Goal: Task Accomplishment & Management: Complete application form

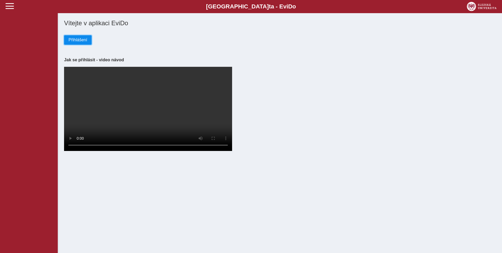
click at [80, 42] on span "Přihlášení" at bounding box center [78, 40] width 19 height 5
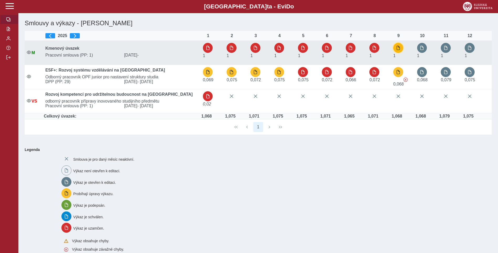
click at [402, 48] on button "button" at bounding box center [399, 48] width 10 height 10
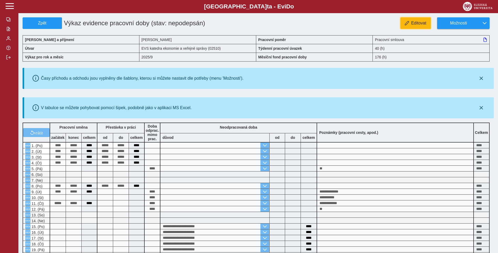
click at [411, 26] on button "Editovat" at bounding box center [416, 23] width 30 height 12
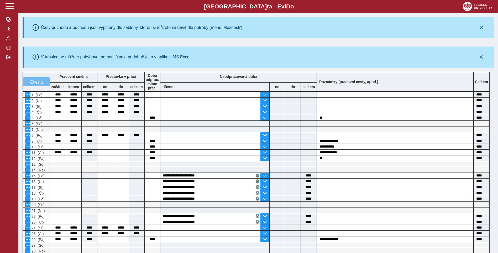
scroll to position [148, 0]
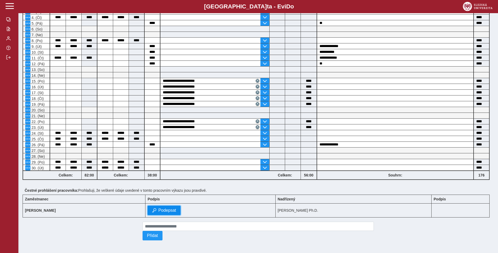
click at [176, 208] on span "Podepsat" at bounding box center [167, 210] width 18 height 5
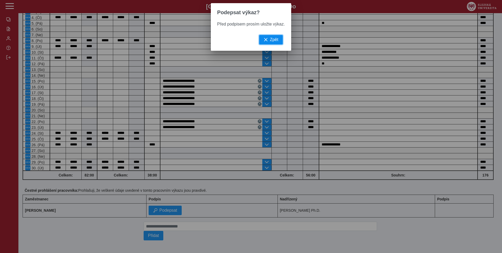
click at [269, 42] on button "Zpět" at bounding box center [271, 39] width 24 height 9
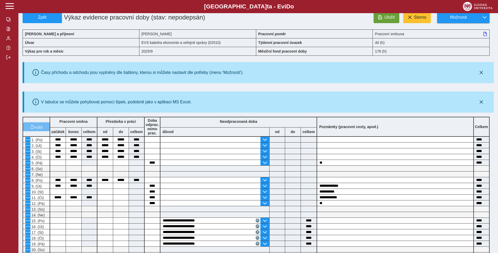
scroll to position [0, 0]
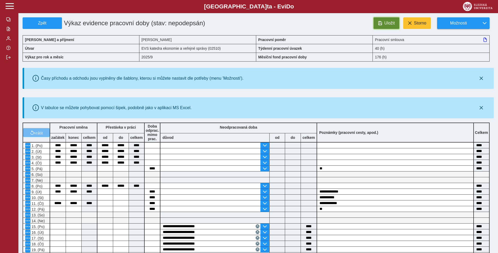
click at [388, 25] on span "Uložit" at bounding box center [390, 23] width 11 height 5
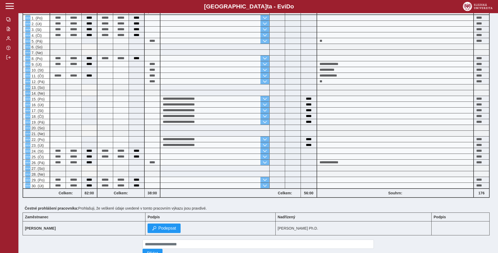
scroll to position [148, 0]
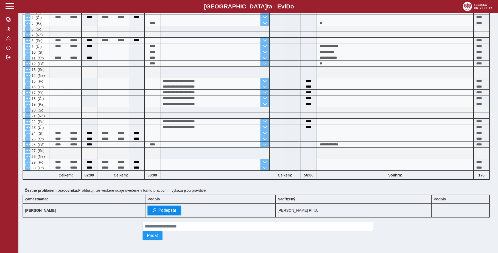
click at [176, 208] on span "Podepsat" at bounding box center [167, 210] width 18 height 5
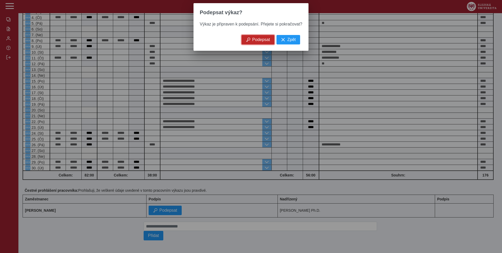
click at [267, 41] on span "Podepsat" at bounding box center [261, 39] width 18 height 5
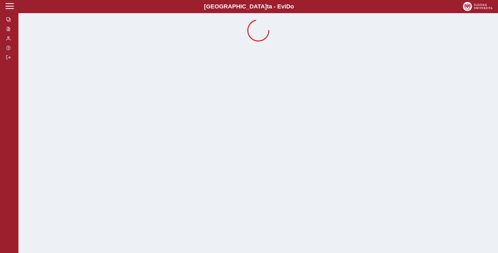
scroll to position [0, 0]
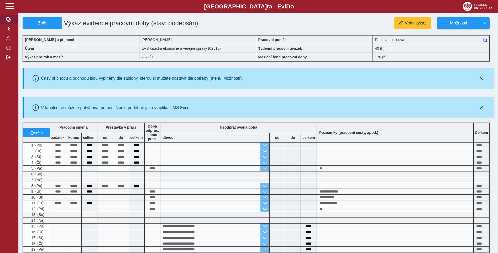
click at [7, 19] on span "button" at bounding box center [8, 19] width 4 height 4
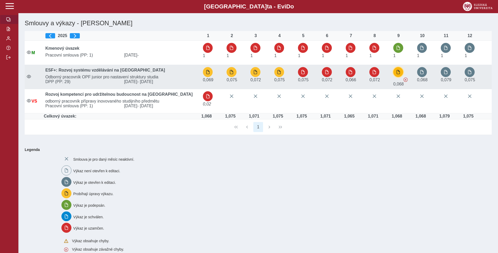
click at [399, 73] on span "button" at bounding box center [398, 72] width 4 height 4
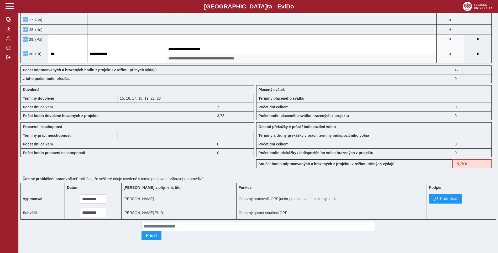
scroll to position [414, 0]
click at [449, 197] on span "Podepsat" at bounding box center [449, 198] width 18 height 5
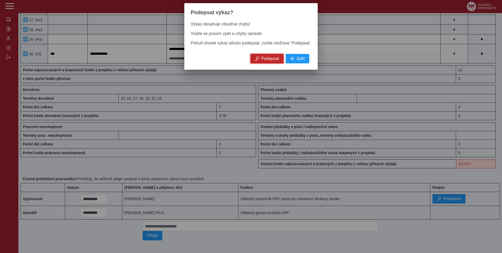
click at [271, 61] on span "Podepsat" at bounding box center [270, 58] width 18 height 5
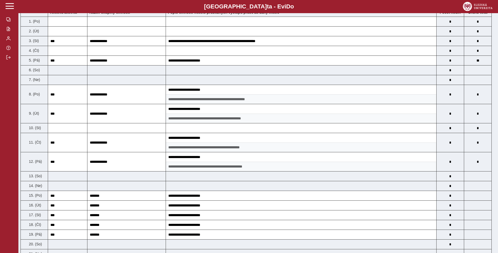
scroll to position [46, 0]
